Goal: Use online tool/utility: Utilize a website feature to perform a specific function

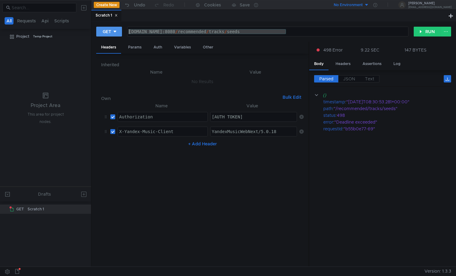
drag, startPoint x: 285, startPoint y: 31, endPoint x: 109, endPoint y: 32, distance: 176.2
click at [109, 32] on div "GET [DOMAIN_NAME]:8080/recommended/tracks/seeds [DOMAIN_NAME]:8080 / recommende…" at bounding box center [254, 31] width 317 height 10
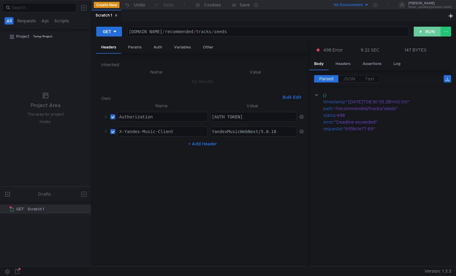
click at [418, 32] on button "RUN" at bounding box center [427, 32] width 27 height 10
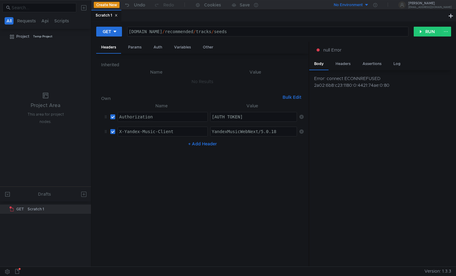
click at [278, 30] on div "music-recommended-tracks-default-qa-43.sas.yp-c.yandex.net / recommended / trac…" at bounding box center [267, 36] width 281 height 15
drag, startPoint x: 273, startPoint y: 31, endPoint x: 51, endPoint y: 24, distance: 222.6
click at [48, 24] on as-split "All Requests Api Scripts Project Temp Project Project Area This area for projec…" at bounding box center [228, 133] width 456 height 266
paste textarea "recommended-tracks-default-qa-43"
click at [430, 30] on button "RUN" at bounding box center [427, 32] width 27 height 10
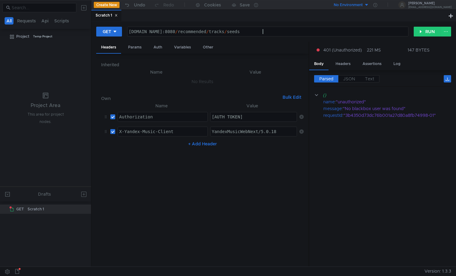
click at [264, 32] on div "music-recommended-tracks-default-qa-43.sas.yp-c.yandex.net:8080 / recommended /…" at bounding box center [267, 36] width 281 height 15
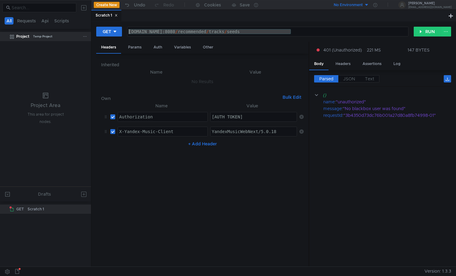
drag, startPoint x: 290, startPoint y: 31, endPoint x: 86, endPoint y: 32, distance: 204.1
click at [86, 32] on as-split "All Requests Api Scripts Project Temp Project Project Area This area for projec…" at bounding box center [228, 133] width 456 height 266
paste textarea "api-gateway-qa-music-api-85.sas.yp-c.yandex.net"
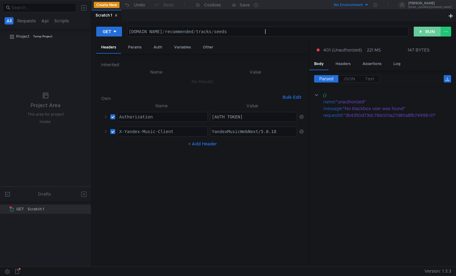
click at [425, 32] on button "RUN" at bounding box center [427, 32] width 27 height 10
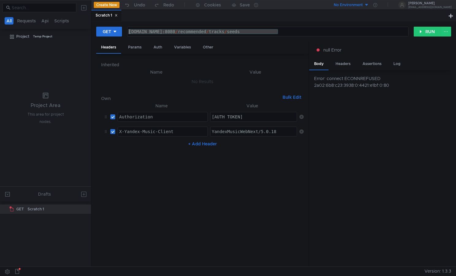
drag, startPoint x: 278, startPoint y: 31, endPoint x: 122, endPoint y: 27, distance: 155.7
click at [92, 30] on div "GET music-recommended-tracks-default-qa-43.sas.yp-c.yandex.net:8080/recommended…" at bounding box center [273, 143] width 365 height 245
paste textarea "api-gateway-qa-music-api-85"
type textarea "[DOMAIN_NAME]:8080/recommended/tracks/seeds"
click at [429, 32] on button "RUN" at bounding box center [427, 32] width 27 height 10
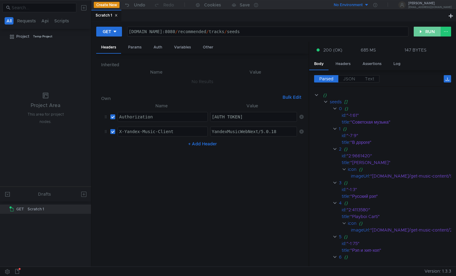
click at [424, 32] on button "RUN" at bounding box center [427, 32] width 27 height 10
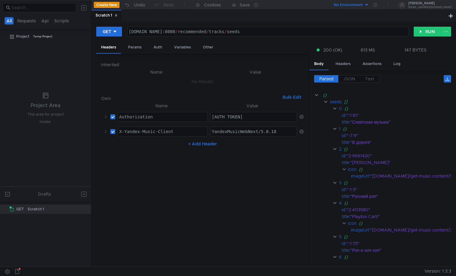
scroll to position [0, 2]
click at [423, 31] on button "RUN" at bounding box center [427, 32] width 27 height 10
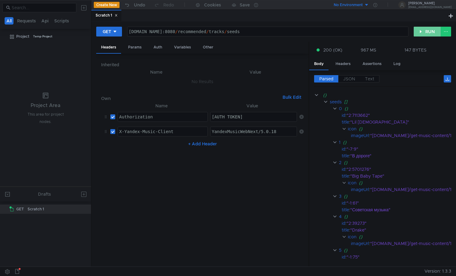
click at [423, 31] on button "RUN" at bounding box center [427, 32] width 27 height 10
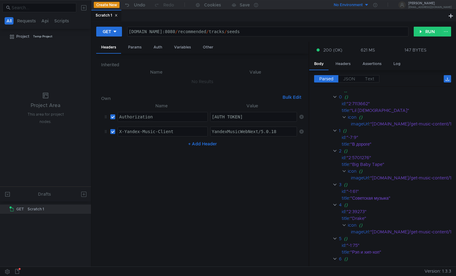
scroll to position [0, 0]
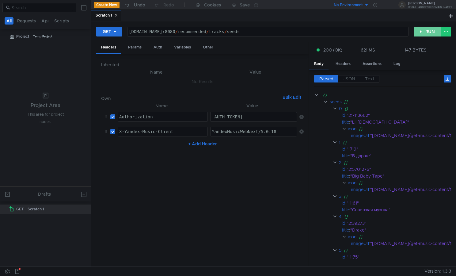
click at [416, 34] on button "RUN" at bounding box center [427, 32] width 27 height 10
